Goal: Information Seeking & Learning: Learn about a topic

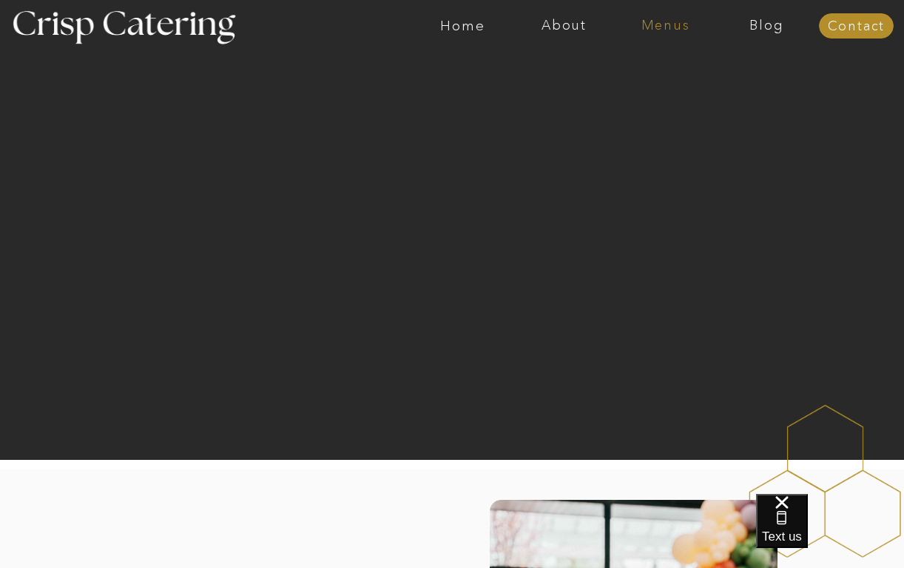
click at [670, 26] on nav "Menus" at bounding box center [665, 26] width 101 height 15
click at [659, 64] on nav "Summer (Mar-Aug)" at bounding box center [670, 67] width 132 height 14
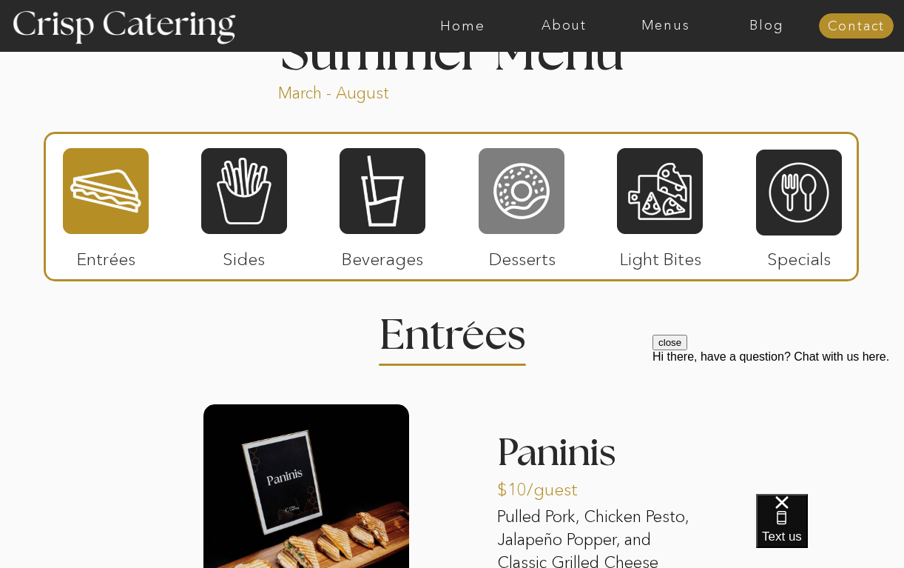
scroll to position [1265, 0]
click at [519, 212] on div at bounding box center [522, 191] width 86 height 89
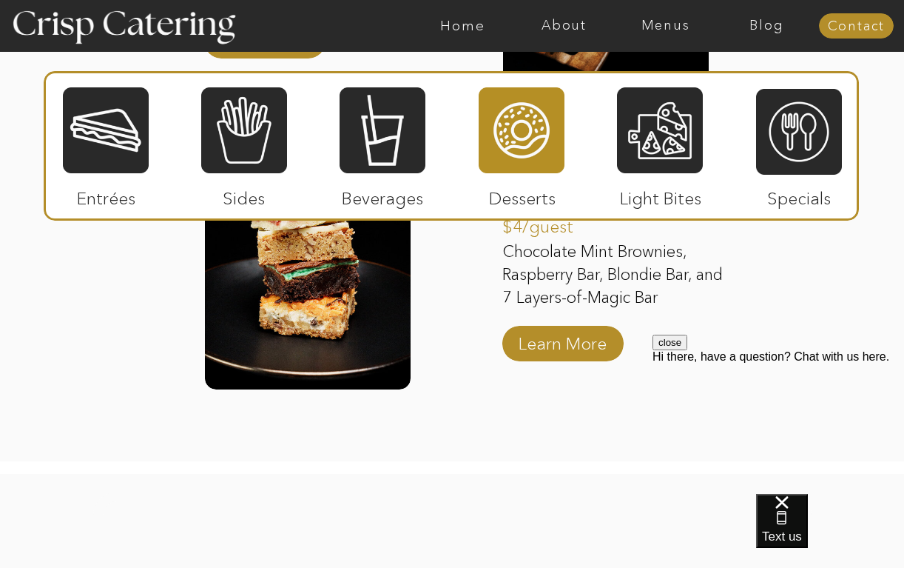
scroll to position [2129, 0]
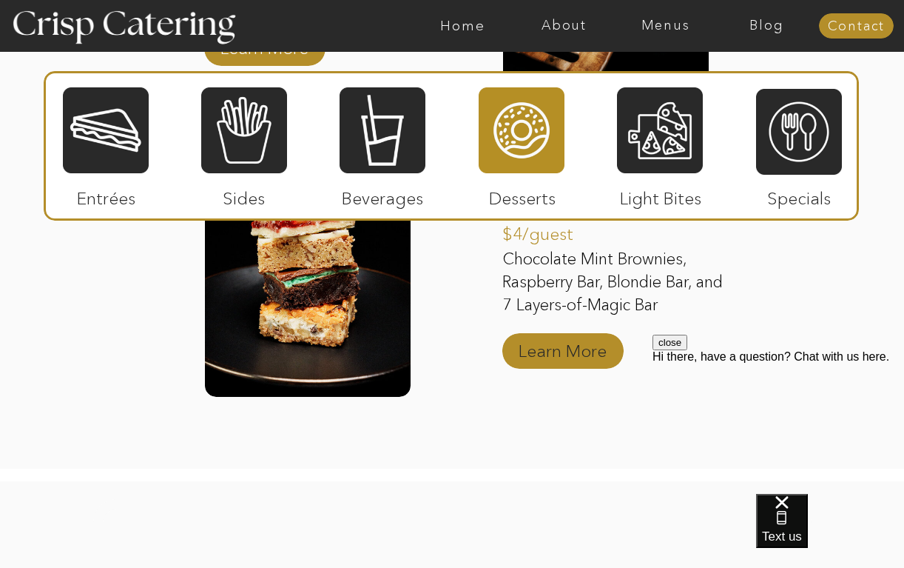
click at [550, 342] on p "Learn More" at bounding box center [563, 347] width 98 height 43
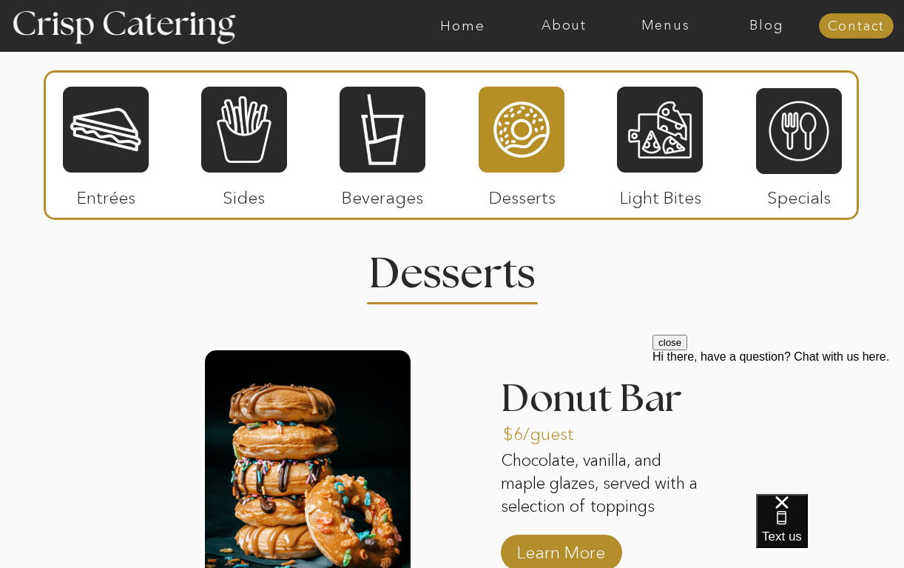
scroll to position [1188, 0]
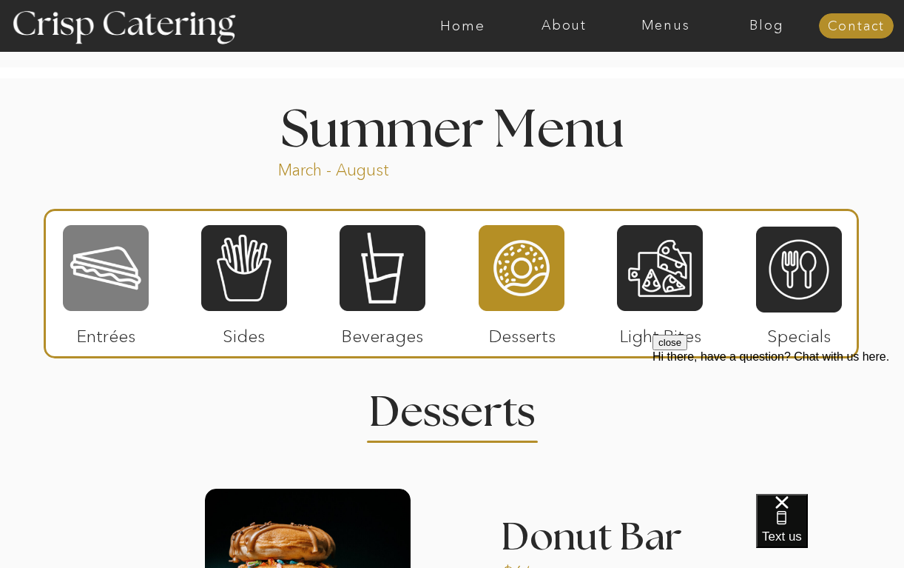
click at [121, 266] on div at bounding box center [106, 267] width 86 height 89
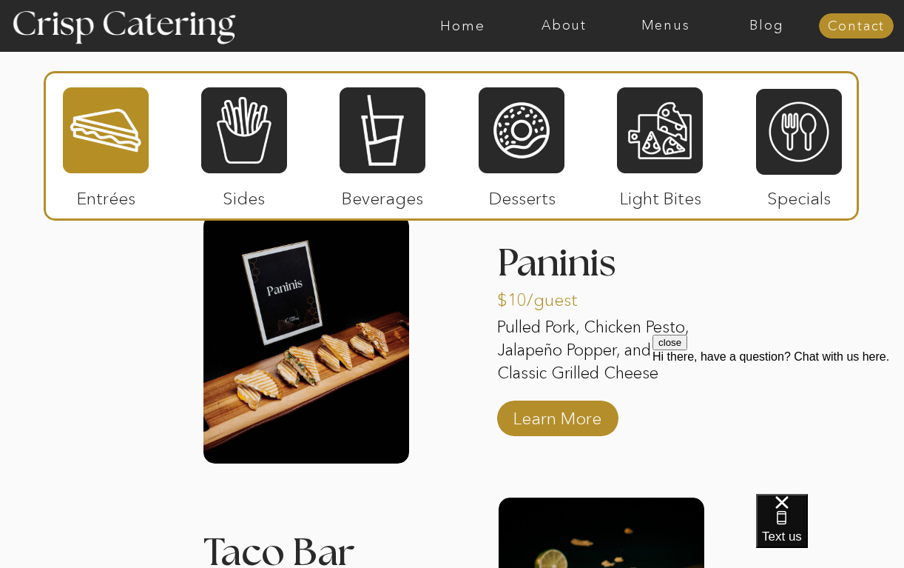
scroll to position [1445, 0]
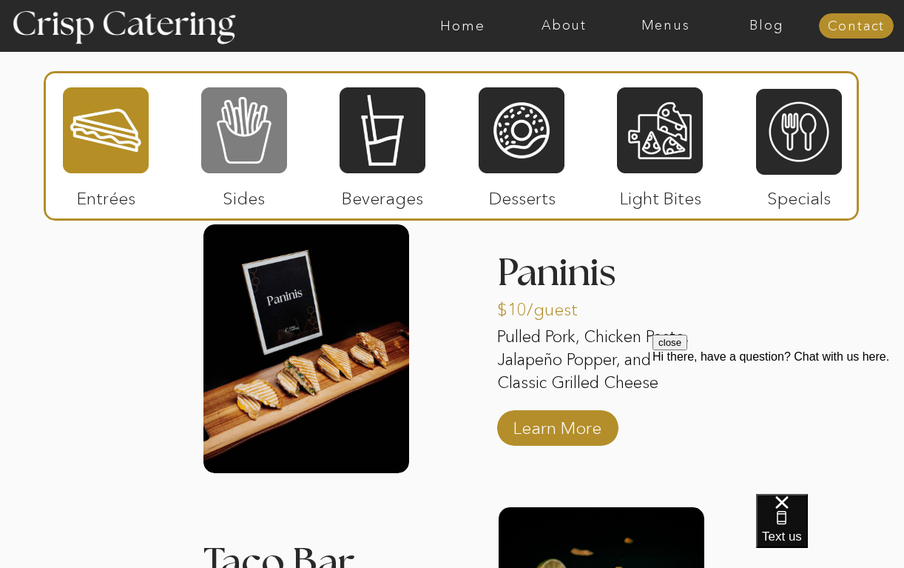
click at [242, 127] on div at bounding box center [244, 130] width 86 height 89
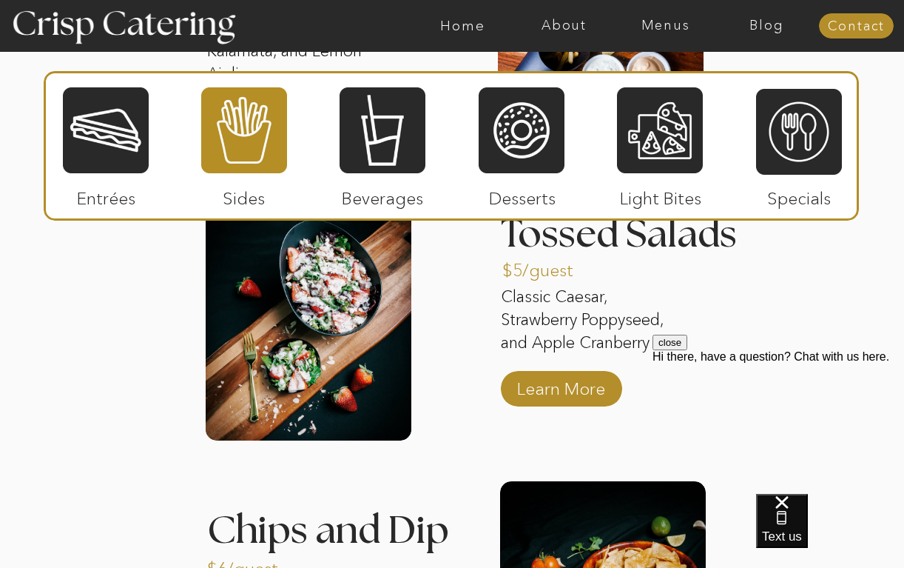
scroll to position [1745, 0]
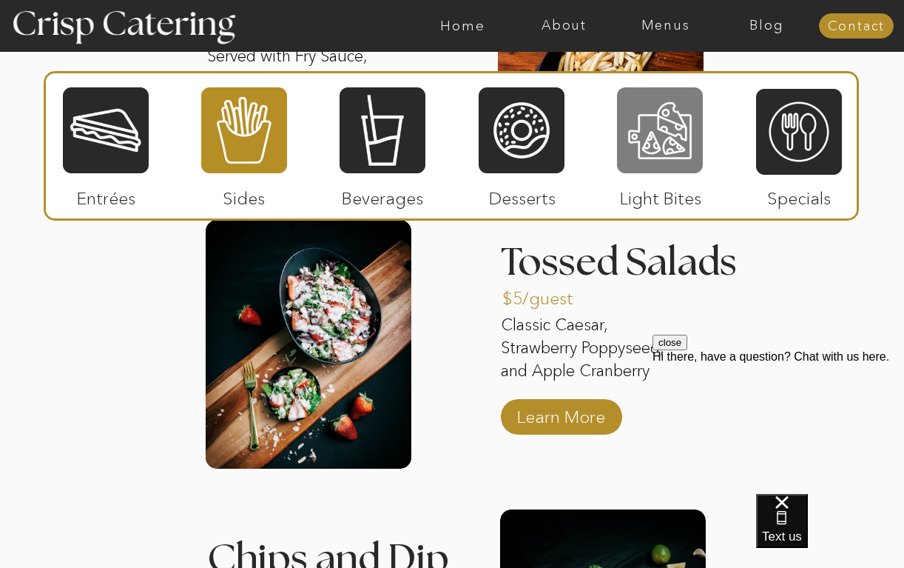
click at [659, 149] on div at bounding box center [660, 130] width 86 height 89
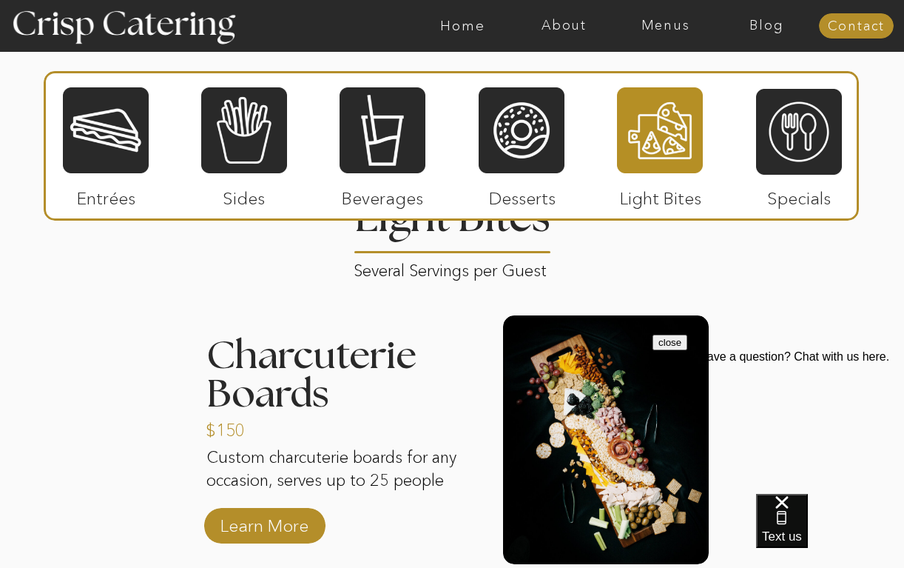
scroll to position [1382, 0]
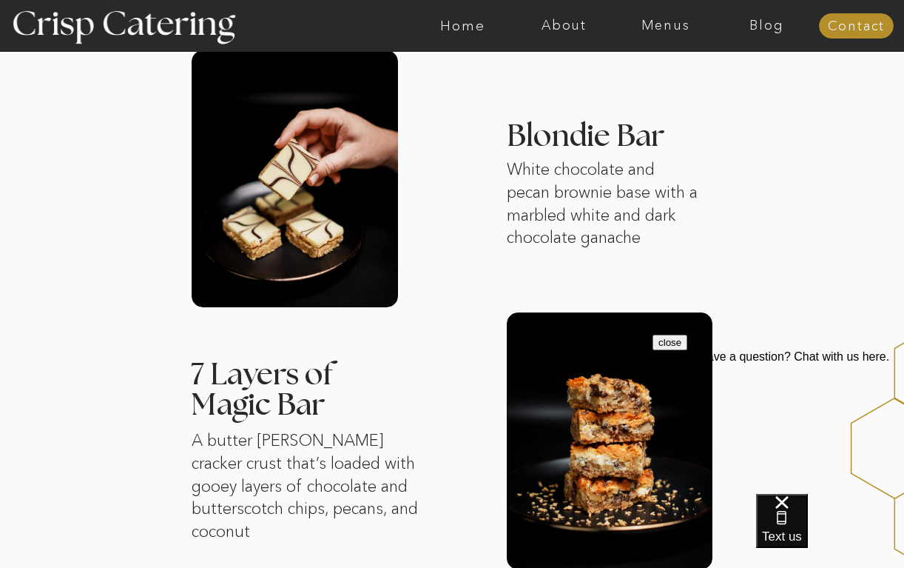
scroll to position [835, 0]
